Goal: Task Accomplishment & Management: Manage account settings

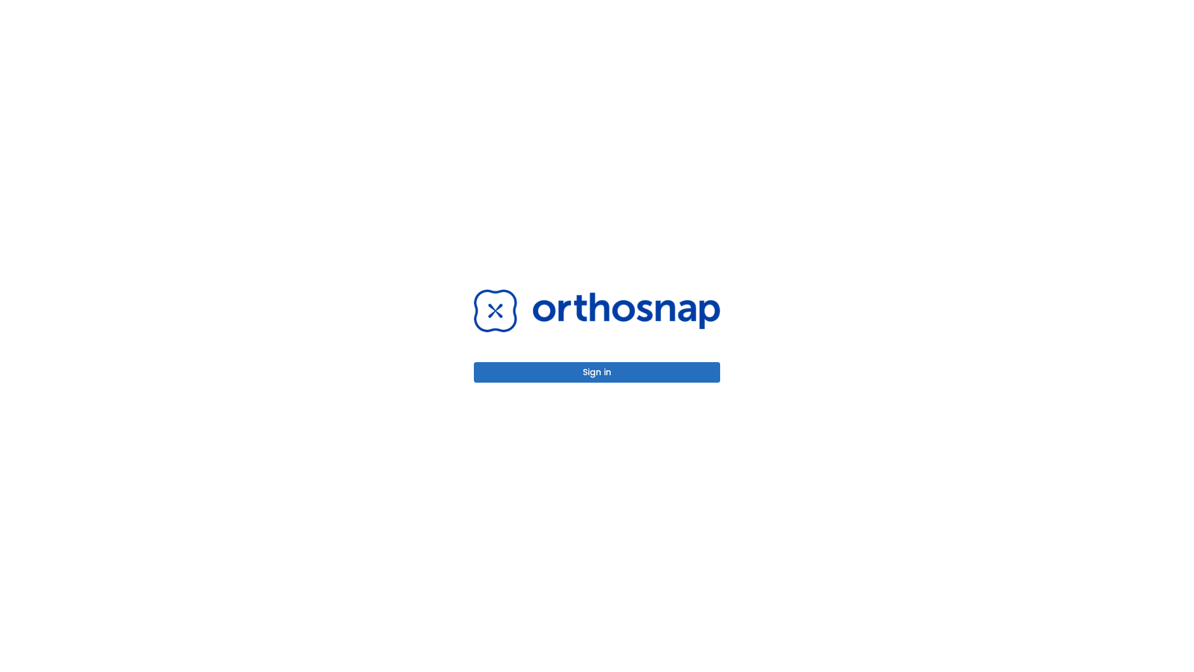
click at [597, 372] on button "Sign in" at bounding box center [597, 372] width 246 height 21
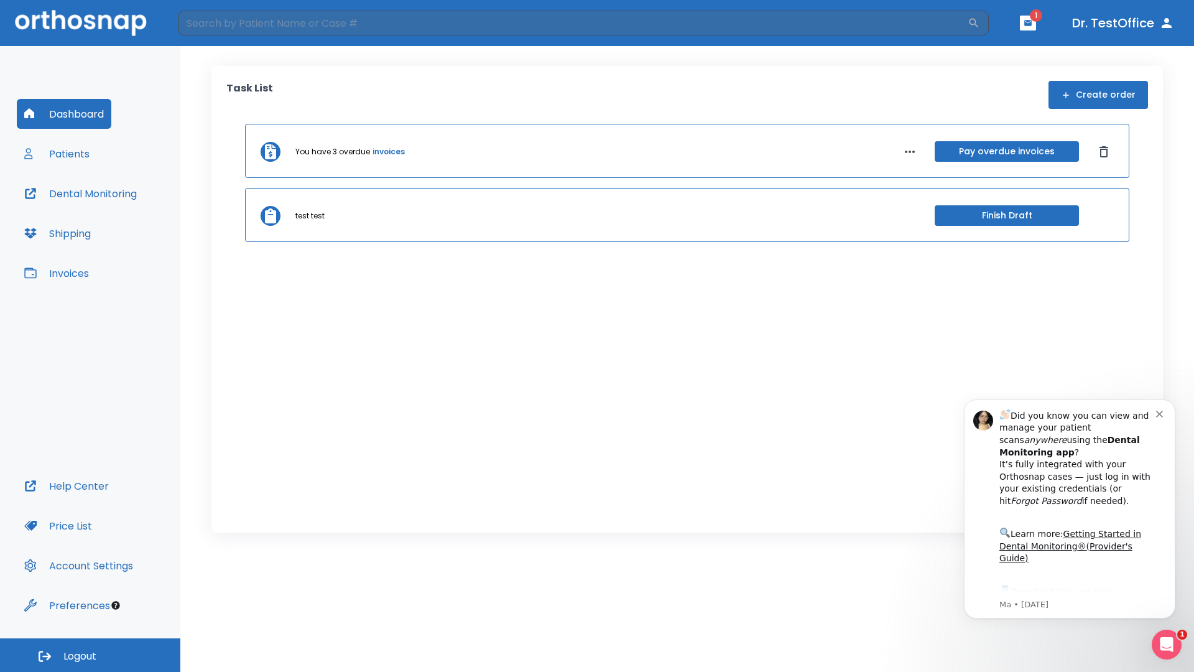
click at [90, 655] on span "Logout" at bounding box center [79, 656] width 33 height 14
